Goal: Check status: Check status

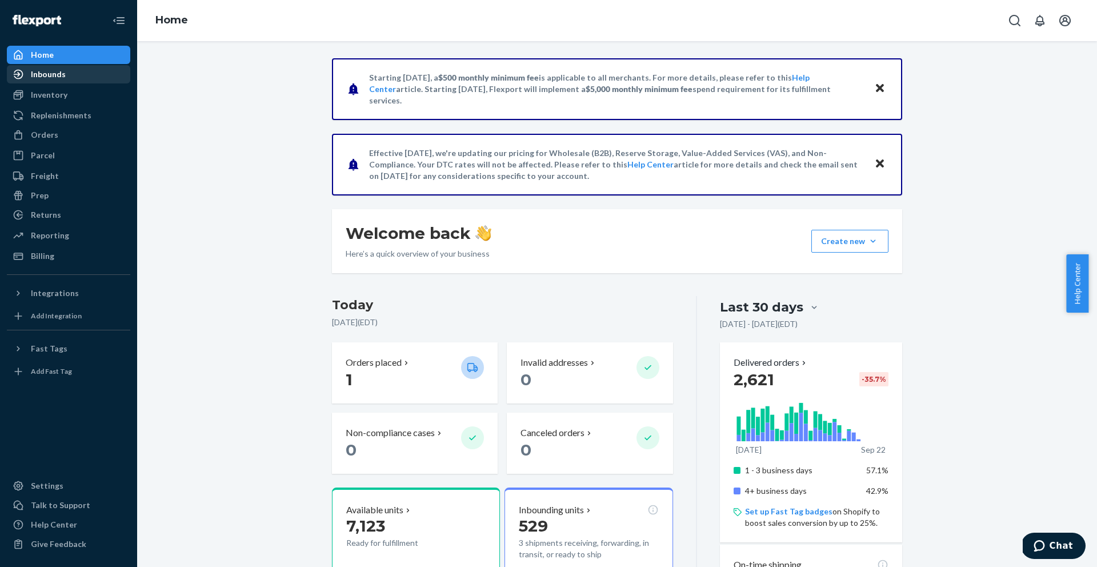
click at [49, 69] on div "Inbounds" at bounding box center [48, 74] width 35 height 11
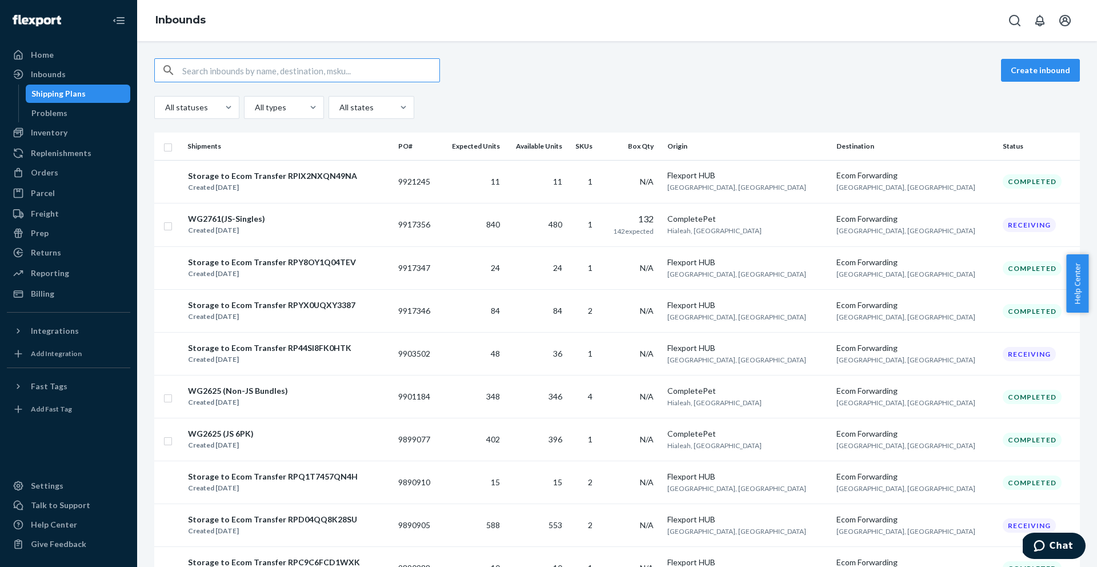
paste input "9917356"
type input "9917356"
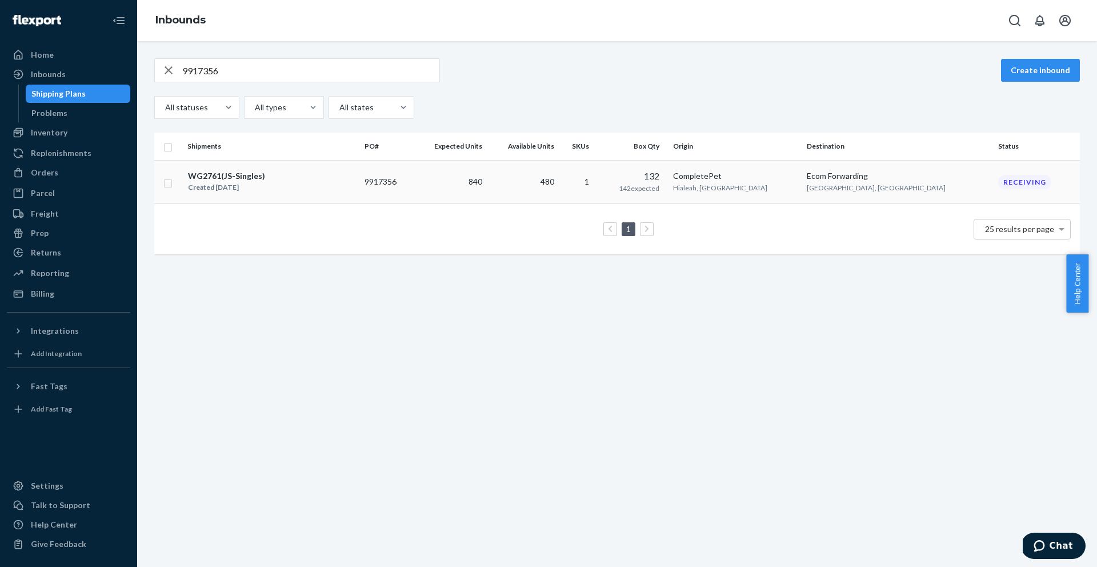
click at [277, 170] on div "WG2761(JS-Singles) Created [DATE]" at bounding box center [271, 182] width 168 height 24
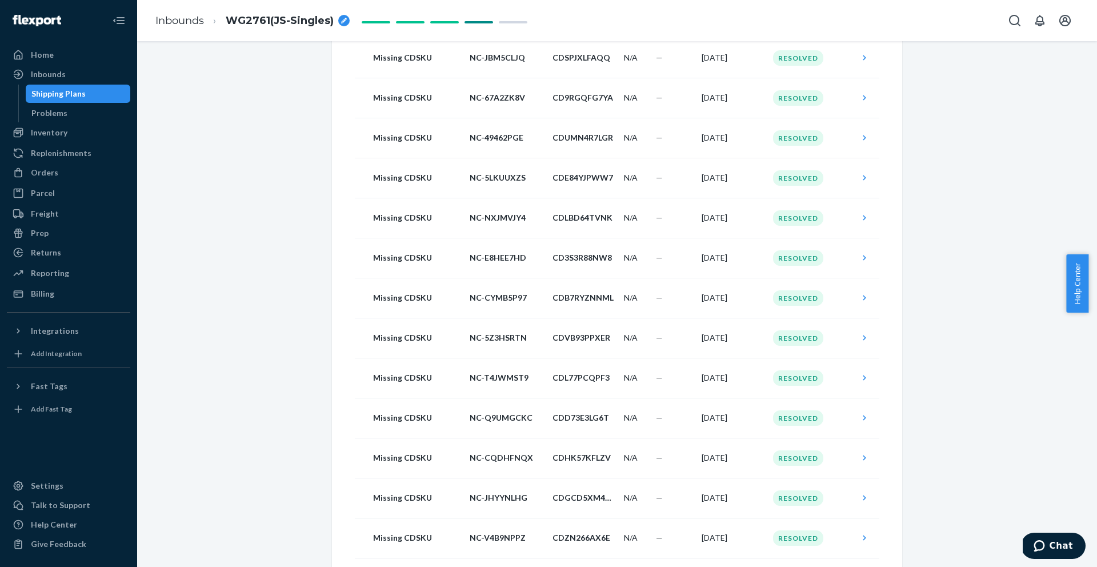
scroll to position [1220, 0]
